Goal: Information Seeking & Learning: Learn about a topic

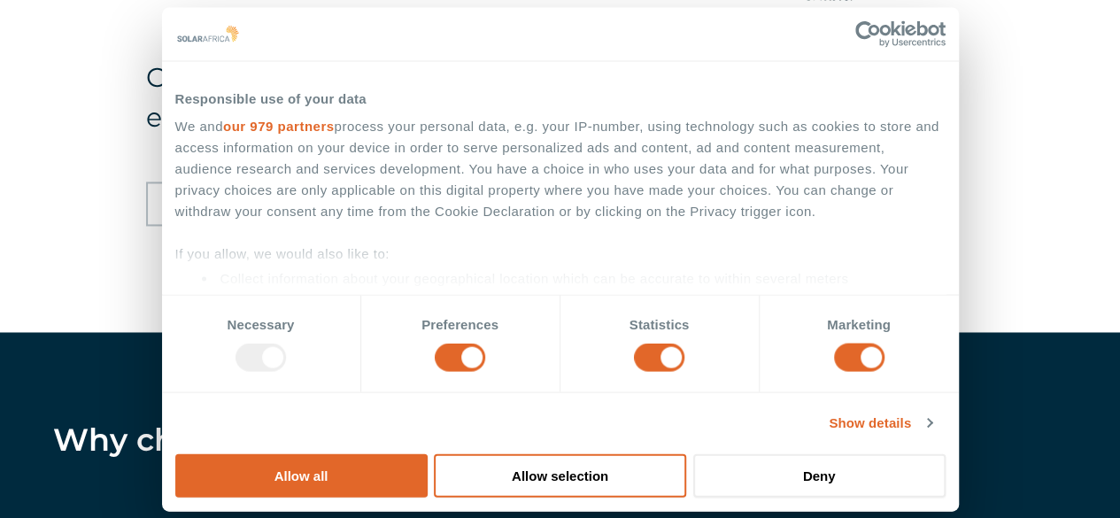
scroll to position [1308, 0]
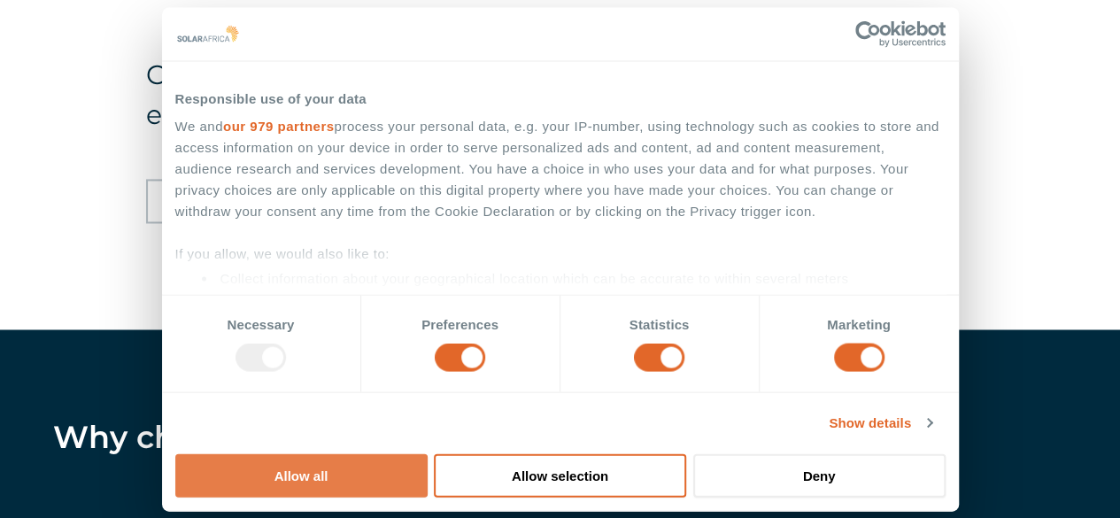
click at [428, 453] on button "Allow all" at bounding box center [301, 474] width 252 height 43
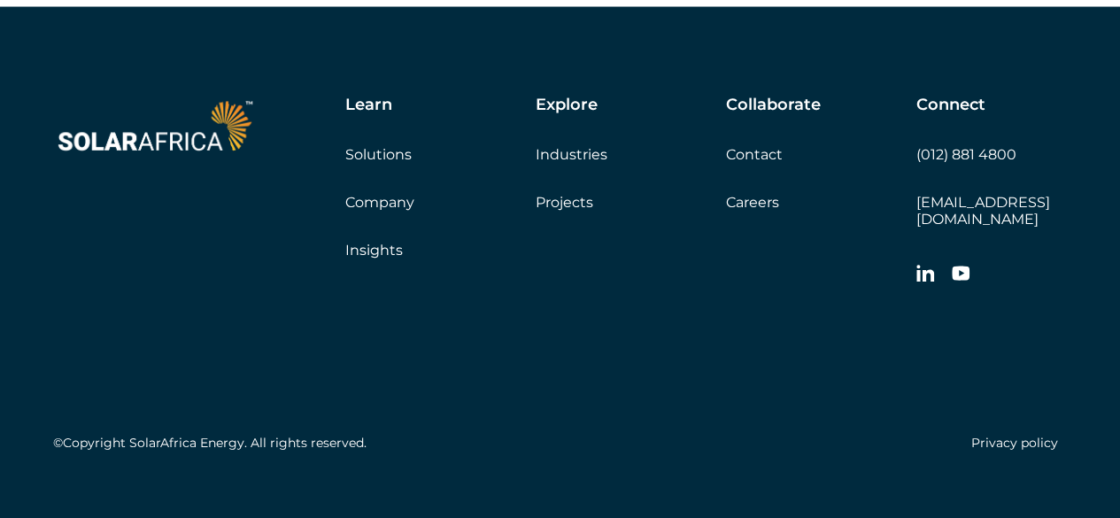
scroll to position [5164, 0]
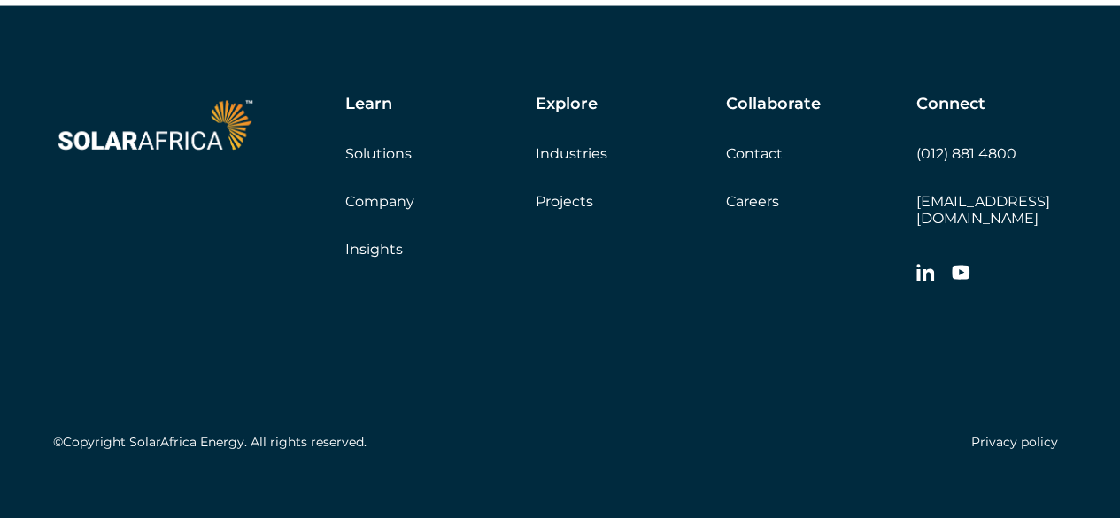
click at [561, 210] on link "Projects" at bounding box center [565, 201] width 58 height 17
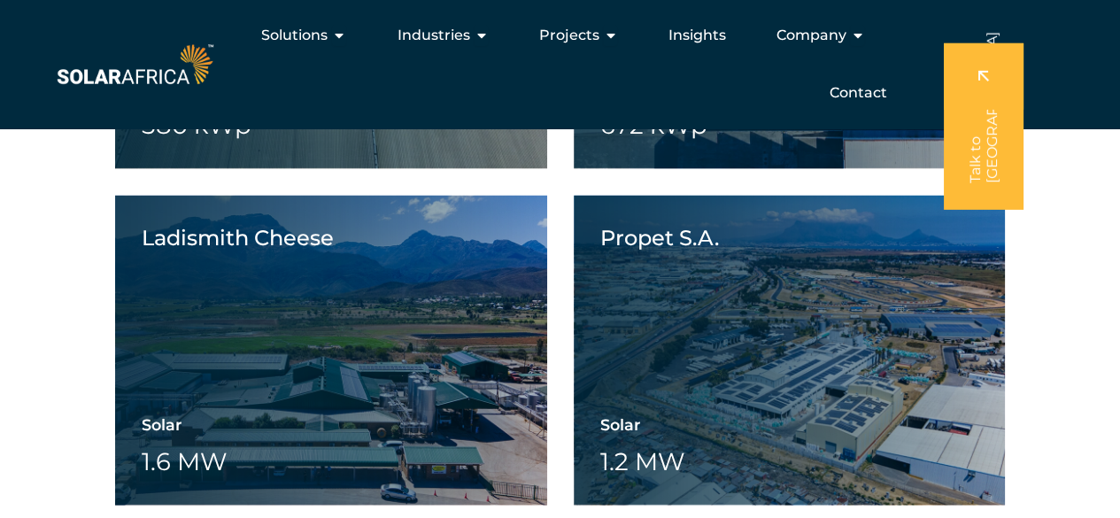
scroll to position [1766, 0]
